Goal: Find specific page/section: Find specific page/section

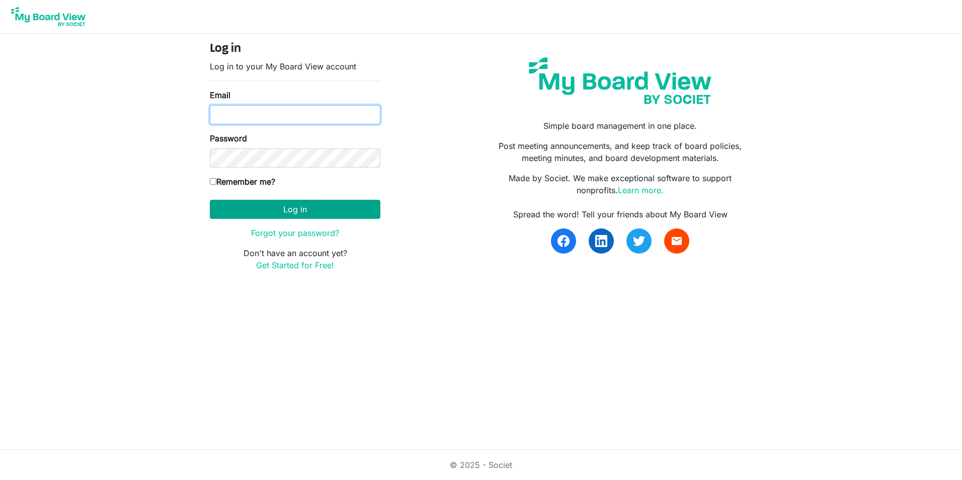
type input "[EMAIL_ADDRESS][DOMAIN_NAME]"
click at [309, 205] on button "Log in" at bounding box center [295, 209] width 171 height 19
click at [290, 203] on button "Log in" at bounding box center [295, 209] width 171 height 19
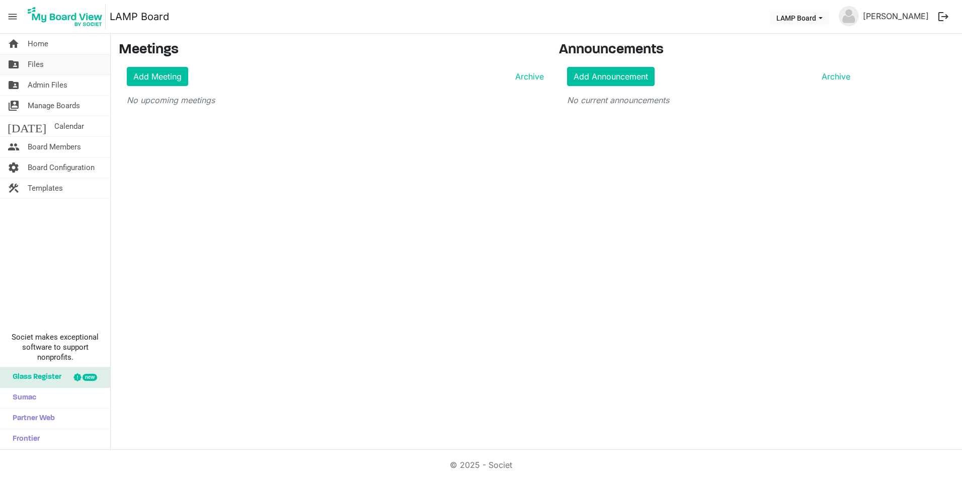
click at [43, 65] on span "Files" at bounding box center [36, 64] width 16 height 20
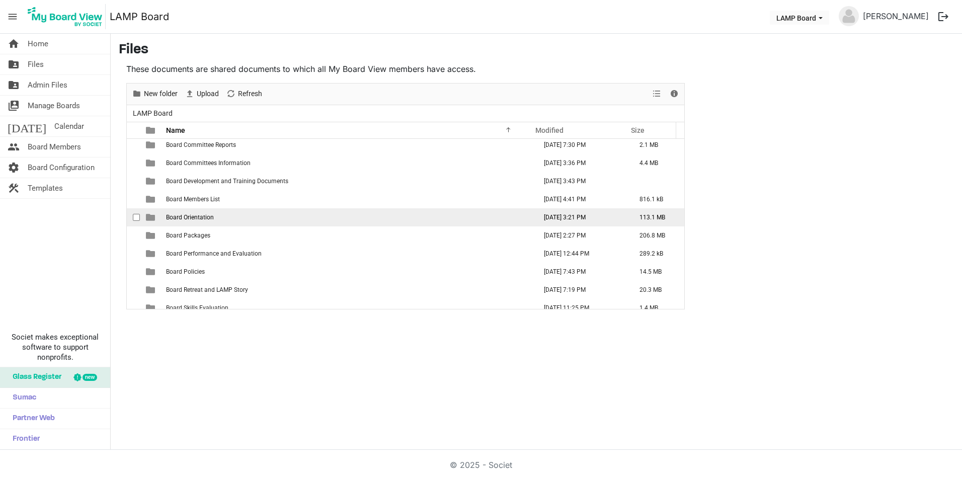
scroll to position [101, 0]
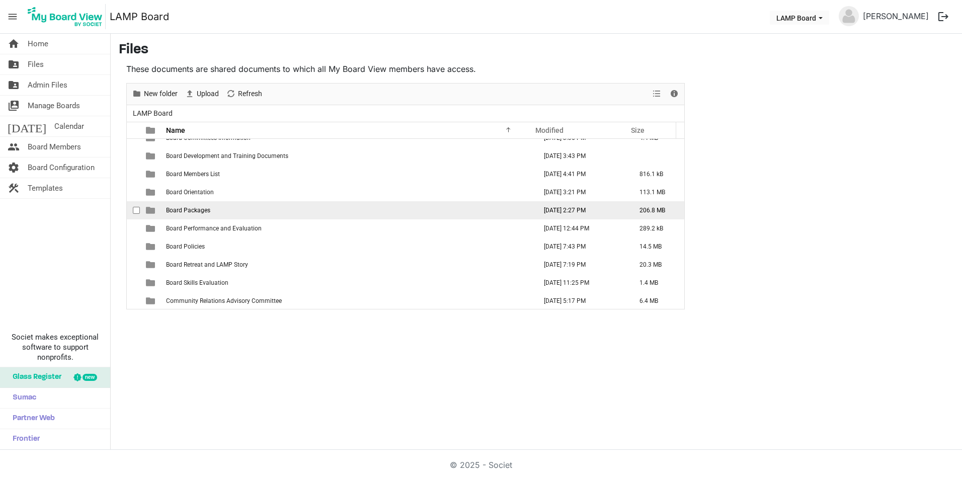
click at [200, 214] on td "Board Packages" at bounding box center [348, 210] width 370 height 18
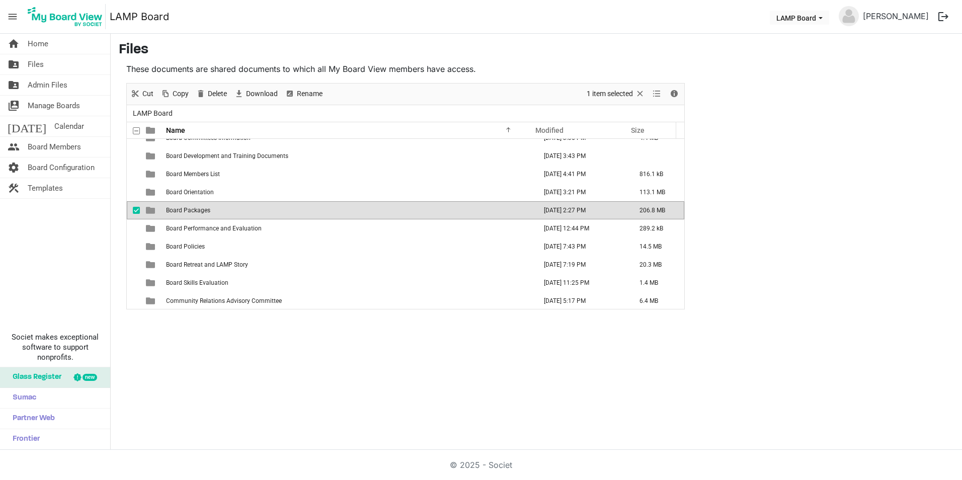
click at [200, 214] on td "Board Packages" at bounding box center [348, 210] width 370 height 18
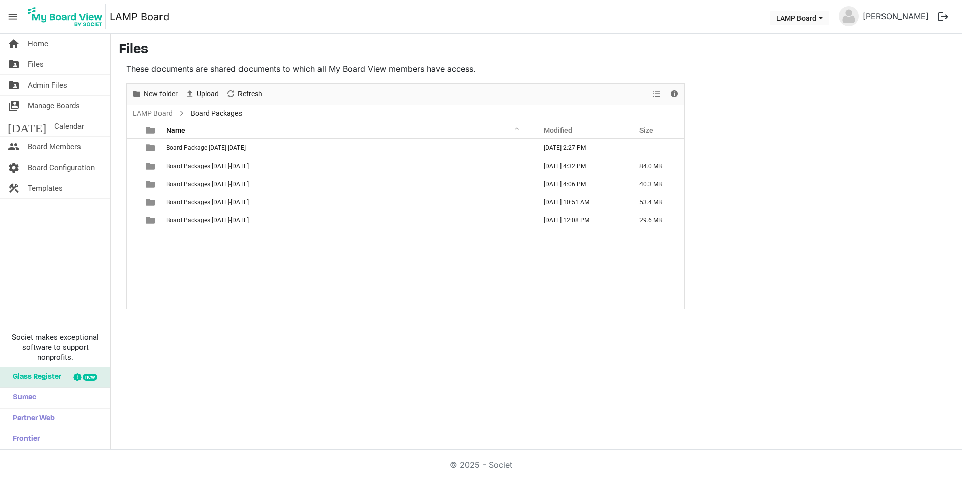
scroll to position [0, 0]
